Goal: Information Seeking & Learning: Find specific fact

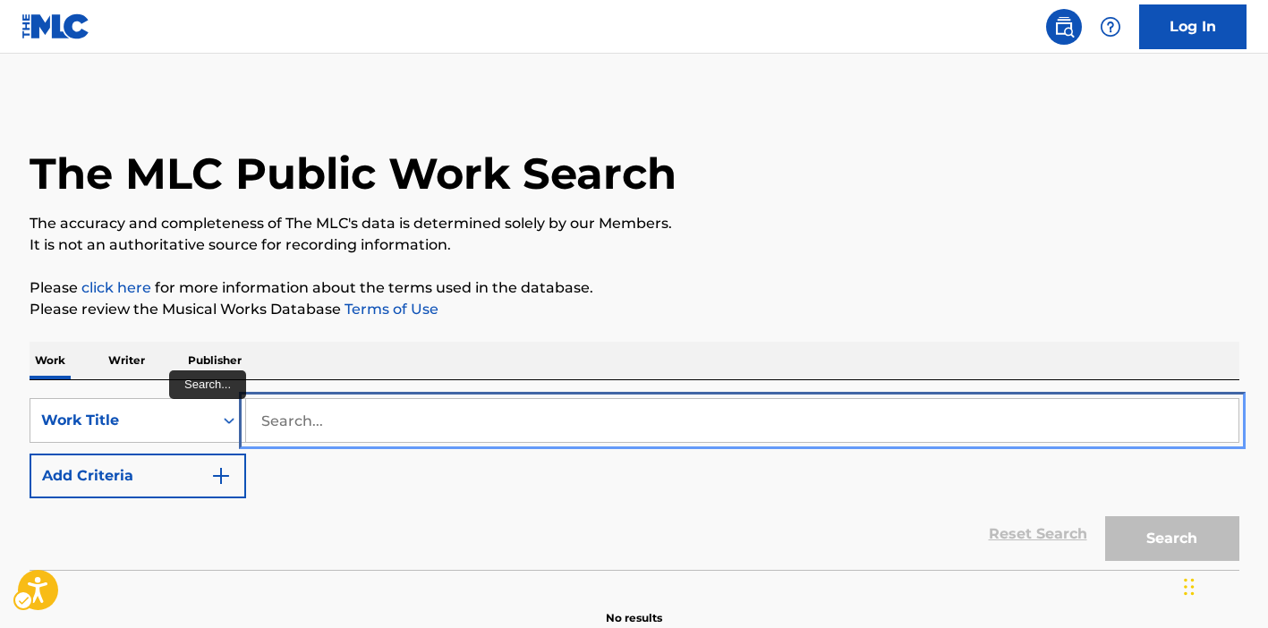
click at [429, 431] on input "Search..." at bounding box center [742, 420] width 993 height 43
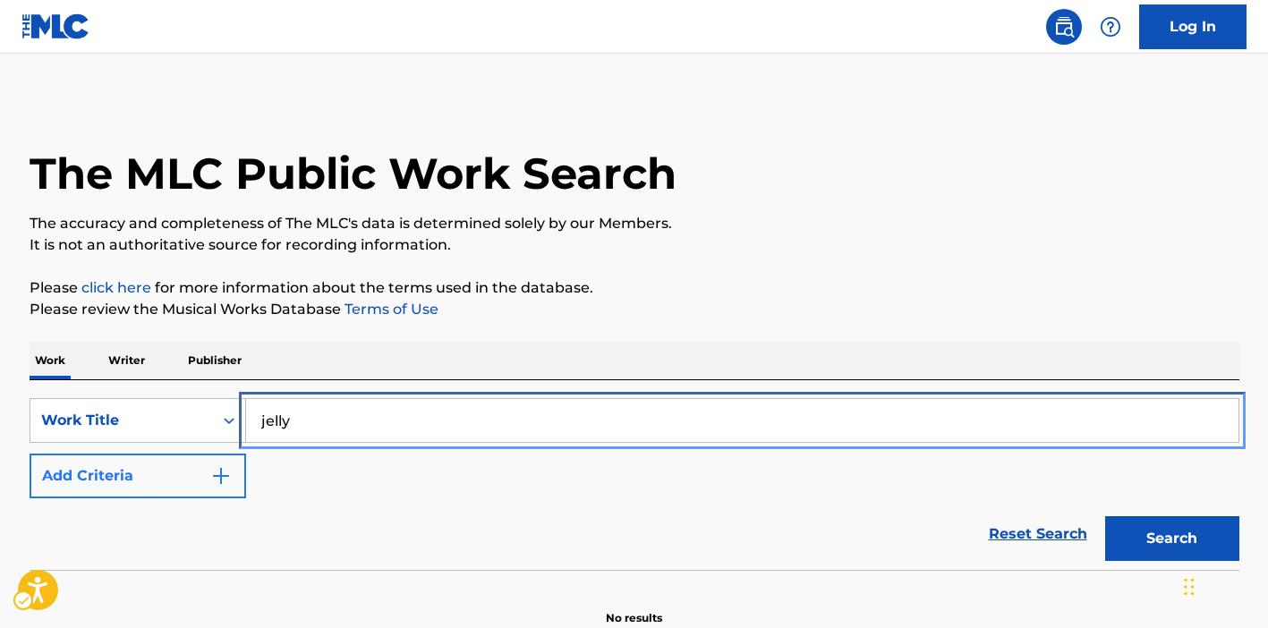
type input "jelly"
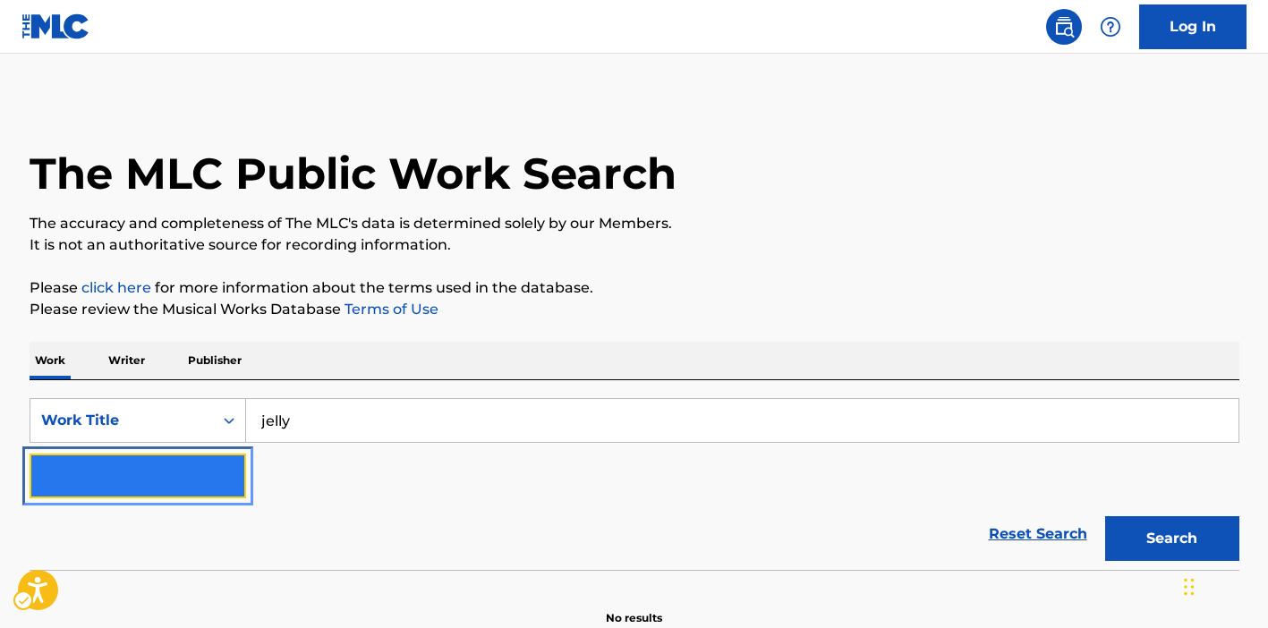
click at [223, 477] on img "Search Form" at bounding box center [220, 475] width 21 height 21
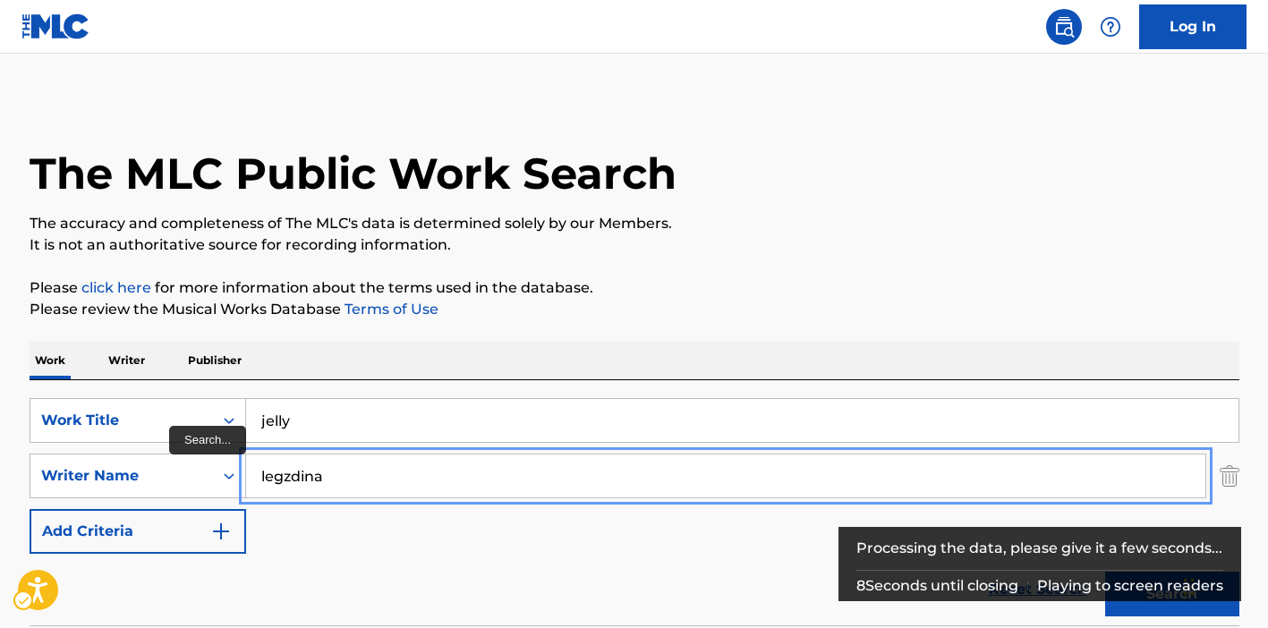
type input "legzdina"
click at [30, 509] on button "Add Criteria" at bounding box center [138, 531] width 217 height 45
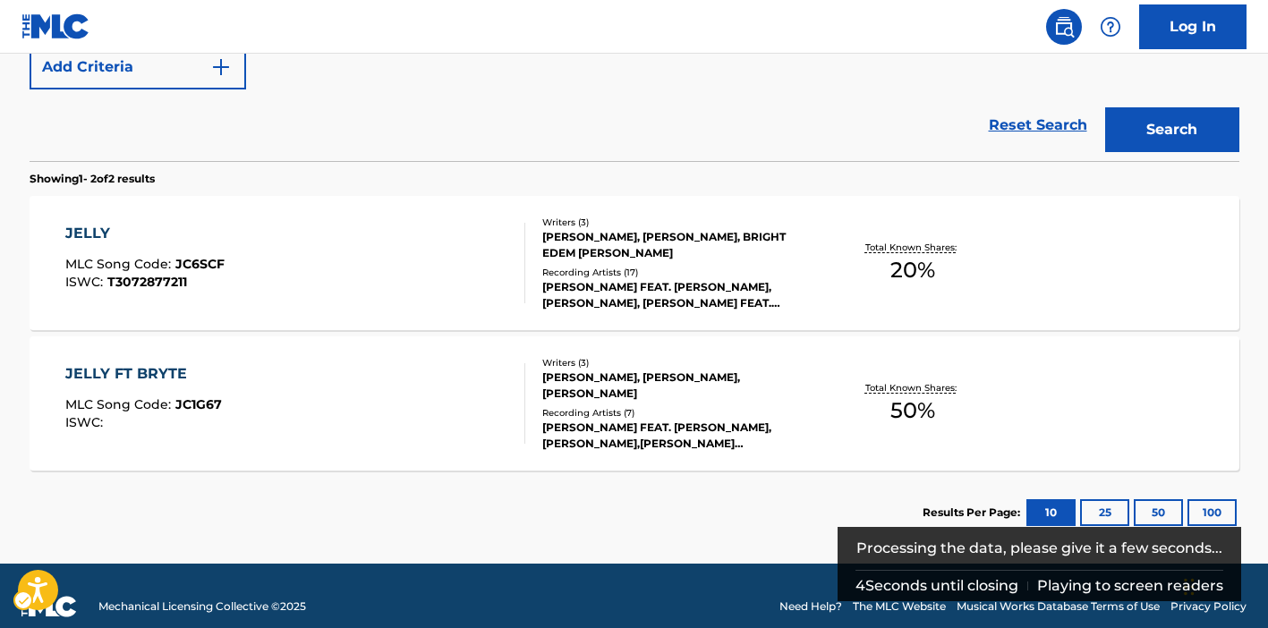
scroll to position [541, 0]
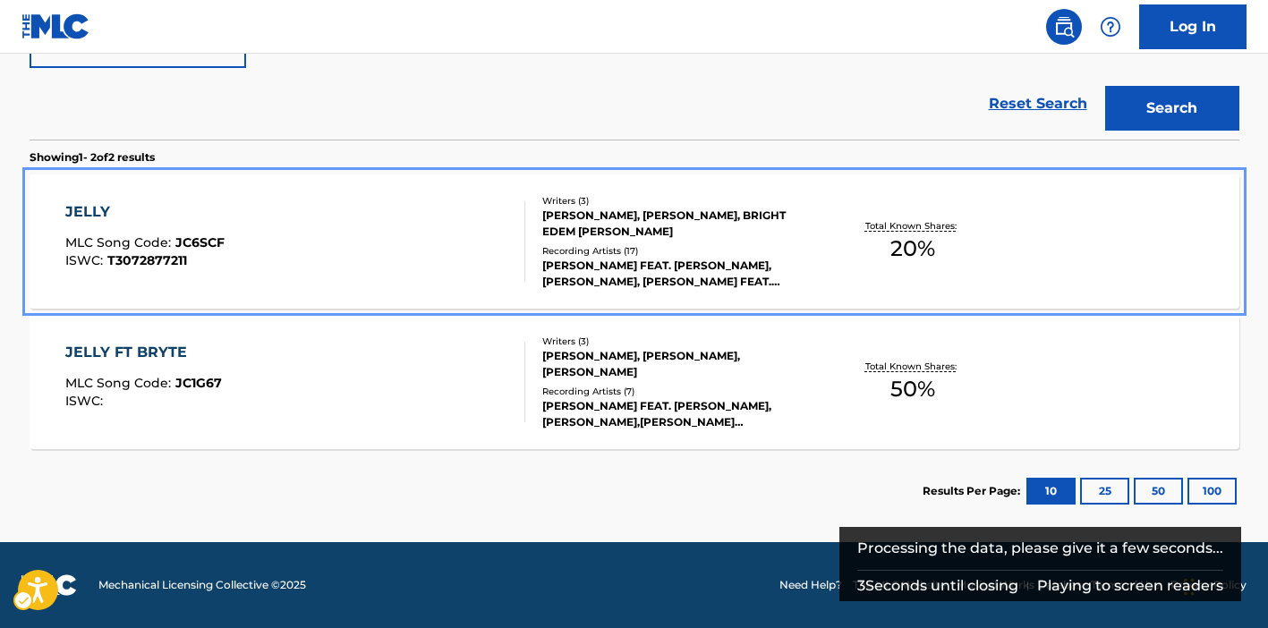
click at [408, 254] on div "JELLY MLC Song Code : JC6SCF ISWC : T3072877211" at bounding box center [295, 241] width 460 height 81
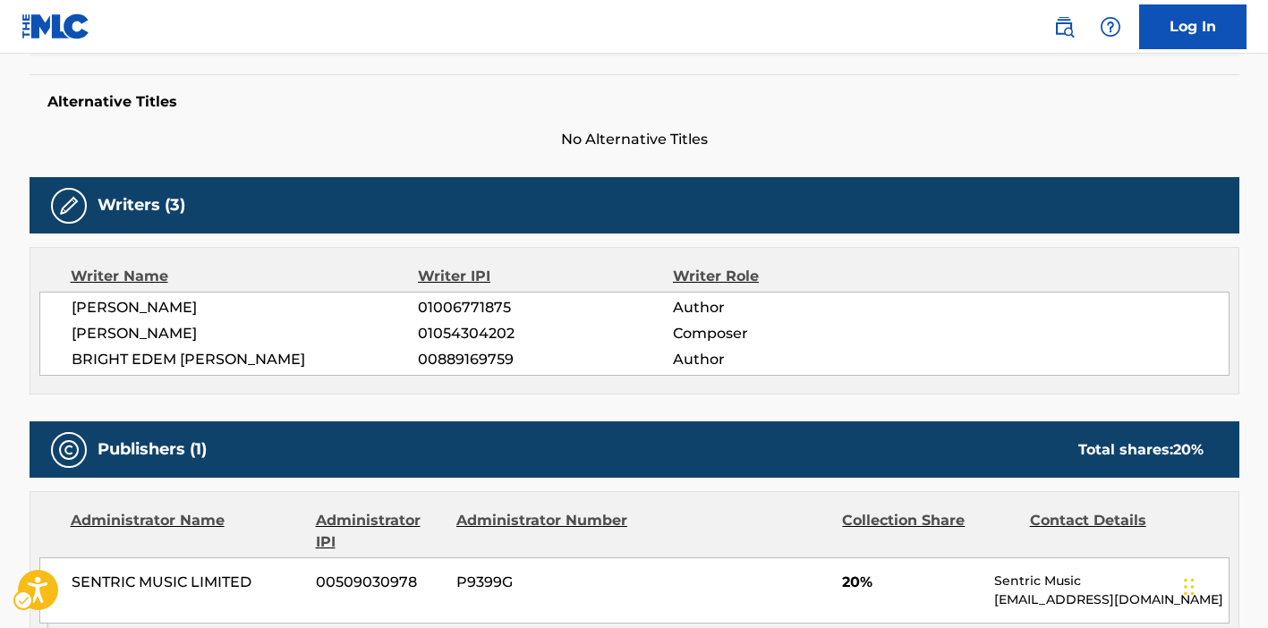
scroll to position [458, 0]
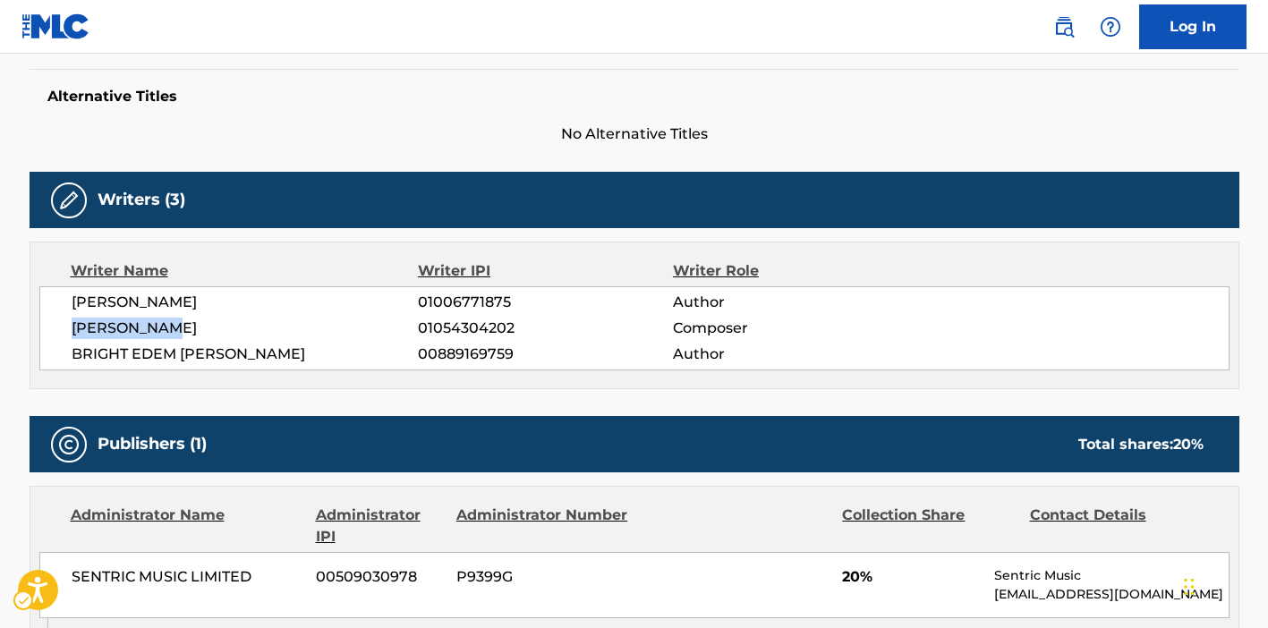
drag, startPoint x: 74, startPoint y: 328, endPoint x: 200, endPoint y: 333, distance: 126.3
click at [200, 333] on span "[PERSON_NAME]" at bounding box center [245, 328] width 347 height 21
copy span "[PERSON_NAME]"
click at [736, 373] on div "Writer Name Writer IPI Writer Role [PERSON_NAME] 01006771875 Author [PERSON_NAM…" at bounding box center [635, 316] width 1210 height 148
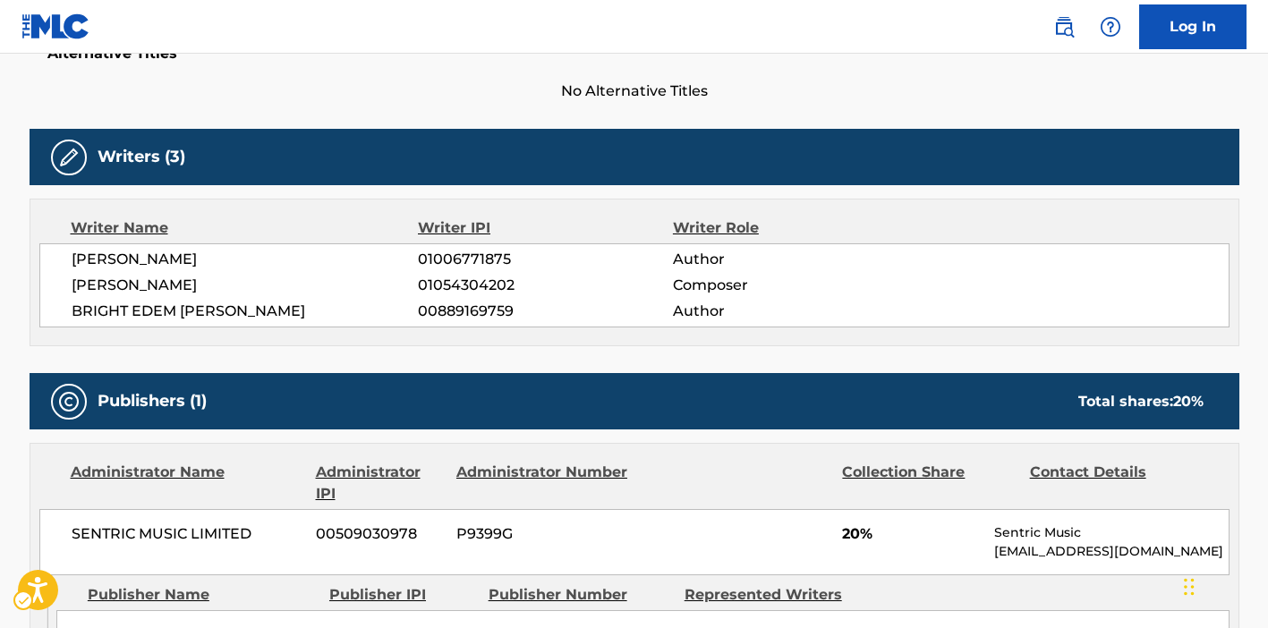
click at [197, 312] on span "BRIGHT EDEM [PERSON_NAME]" at bounding box center [245, 311] width 347 height 21
copy div "BRIGHT EDEM [PERSON_NAME]"
